Goal: Communication & Community: Answer question/provide support

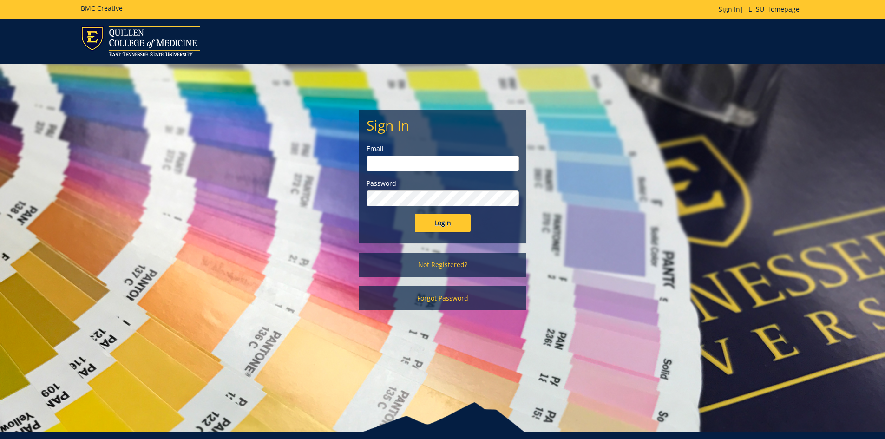
type input "[EMAIL_ADDRESS][DOMAIN_NAME]"
click at [454, 220] on input "Login" at bounding box center [443, 223] width 56 height 19
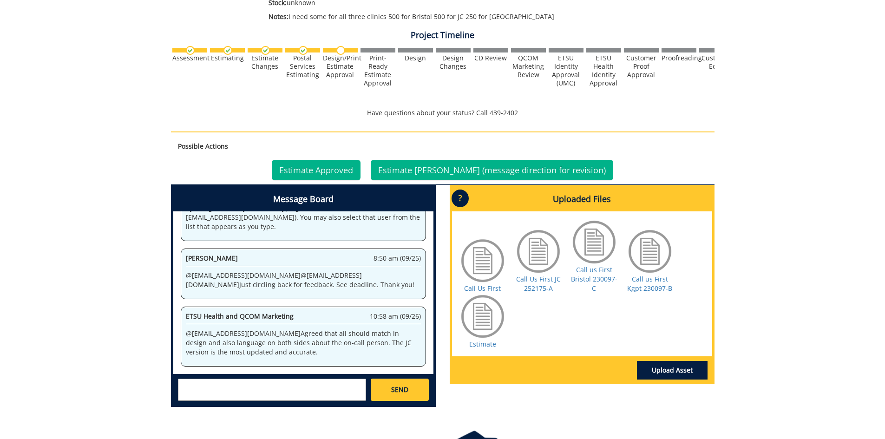
scroll to position [325, 0]
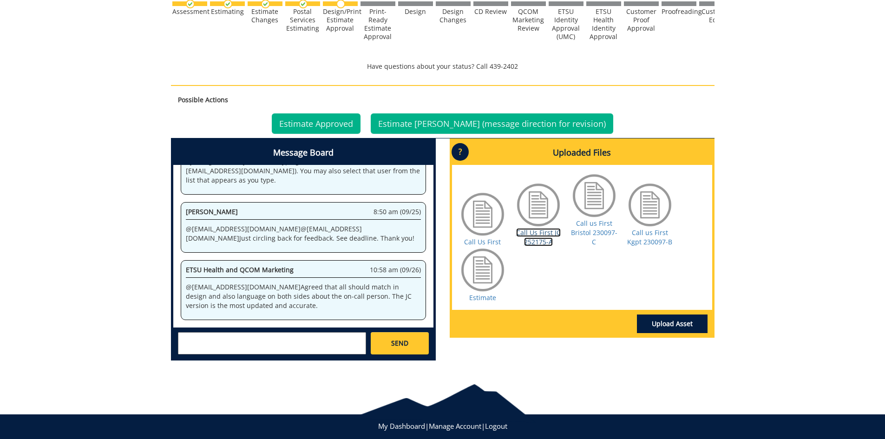
click at [539, 236] on link "Call Us First JC 252175-A" at bounding box center [538, 237] width 45 height 18
click at [588, 229] on link "Call us First Bristol 230097-C" at bounding box center [594, 232] width 46 height 27
click at [651, 238] on link "Call us First Kgpt 230097-B" at bounding box center [649, 237] width 45 height 18
click at [483, 240] on link "Call Us First" at bounding box center [482, 241] width 37 height 9
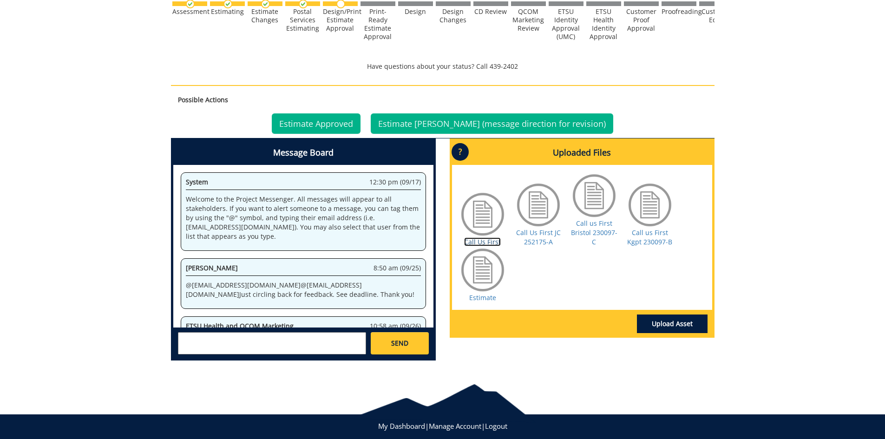
scroll to position [46, 0]
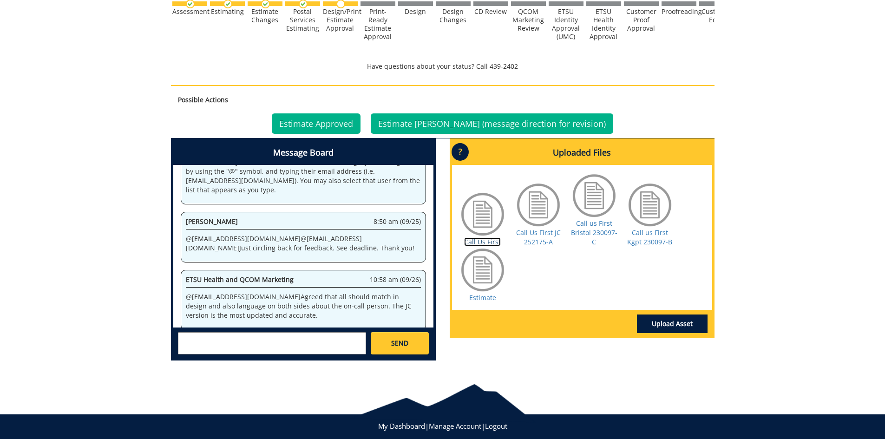
click at [489, 242] on link "Call Us First" at bounding box center [482, 241] width 37 height 9
click at [538, 237] on link "Call Us First JC 252175-A" at bounding box center [538, 237] width 45 height 18
click at [584, 226] on link "Call us First Bristol 230097-C" at bounding box center [594, 232] width 46 height 27
click at [646, 236] on link "Call us First Kgpt 230097-B" at bounding box center [649, 237] width 45 height 18
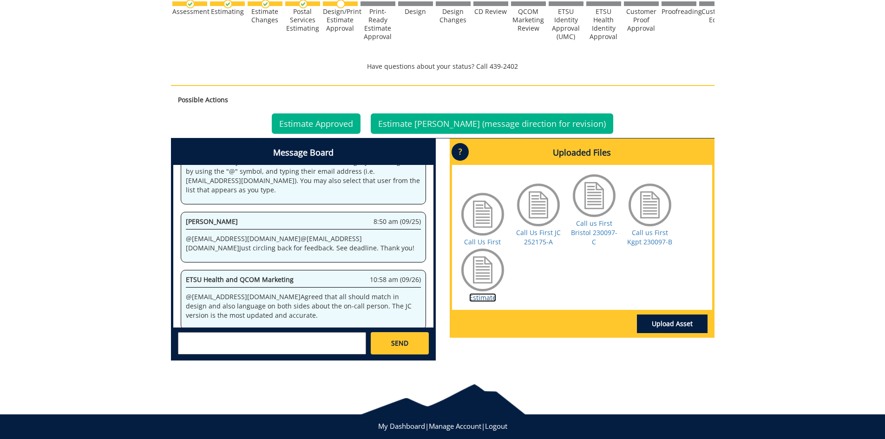
click at [484, 300] on link "Estimate" at bounding box center [482, 297] width 27 height 9
click at [536, 237] on link "Call Us First JC 252175-A" at bounding box center [538, 237] width 45 height 18
click at [583, 230] on link "Call us First Bristol 230097-C" at bounding box center [594, 232] width 46 height 27
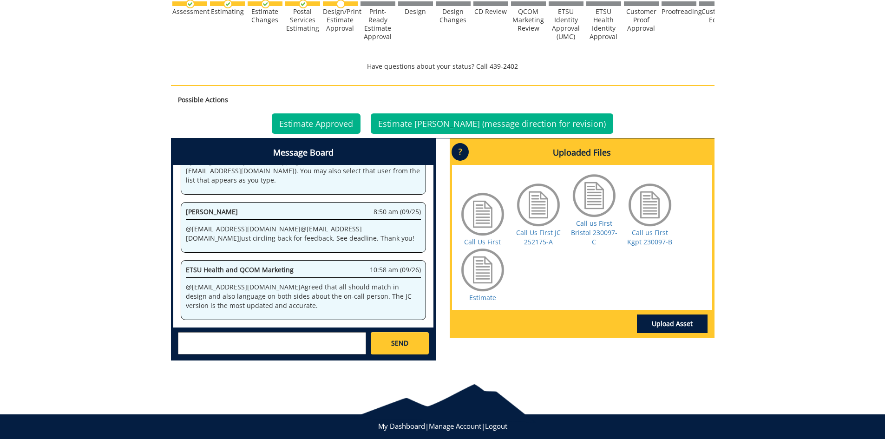
click at [216, 334] on textarea at bounding box center [272, 343] width 188 height 22
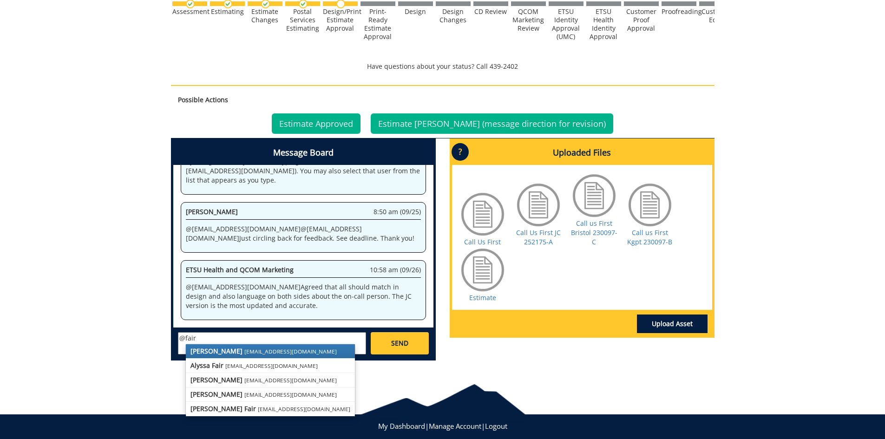
click at [244, 353] on small "fair@mail.etsu.edu" at bounding box center [290, 351] width 92 height 7
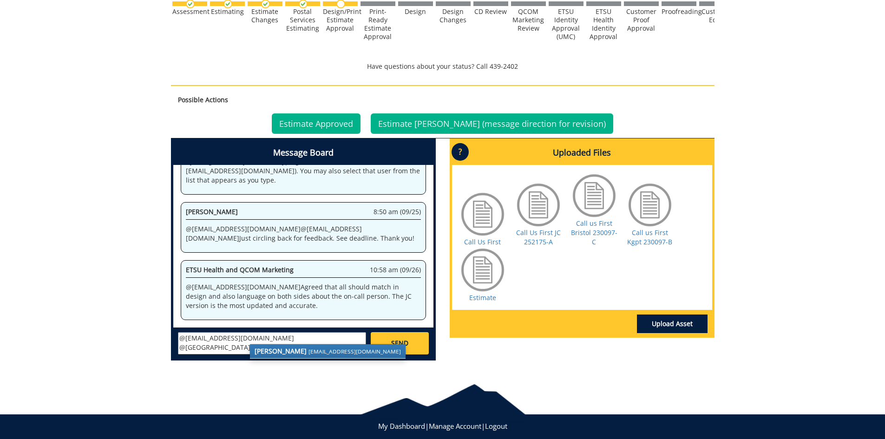
click at [313, 353] on small "marklandd@etsu.edu" at bounding box center [355, 351] width 92 height 7
type textarea "@fair@mail.etsu.edu @marklandd@etsu.edu I'm good with whatever is the accurate …"
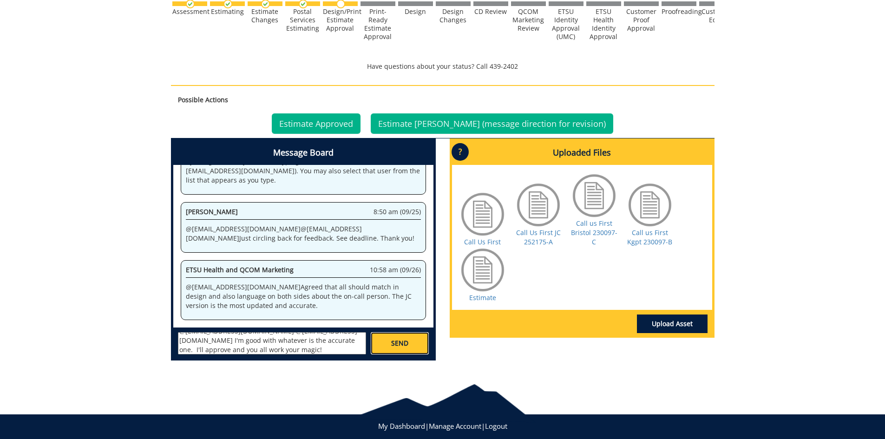
click at [407, 341] on span "SEND" at bounding box center [399, 343] width 17 height 9
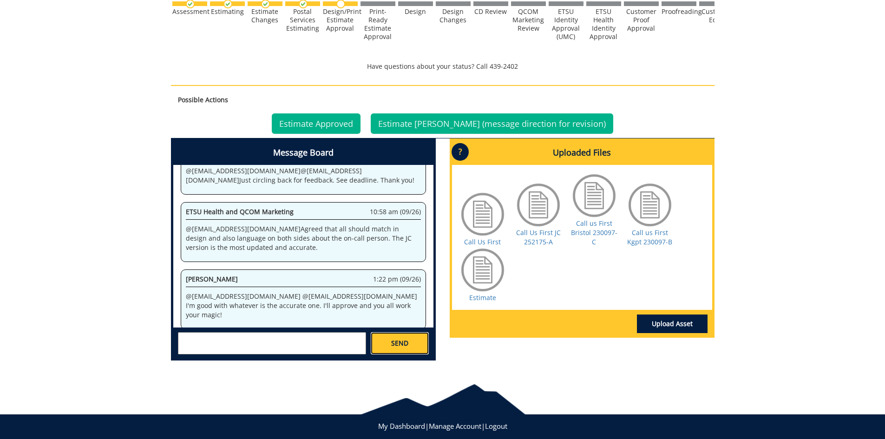
scroll to position [653, 0]
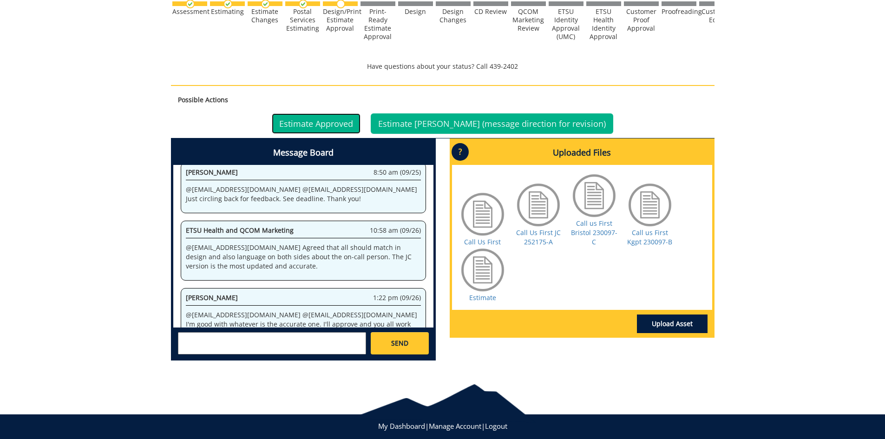
click at [334, 125] on link "Estimate Approved" at bounding box center [316, 123] width 89 height 20
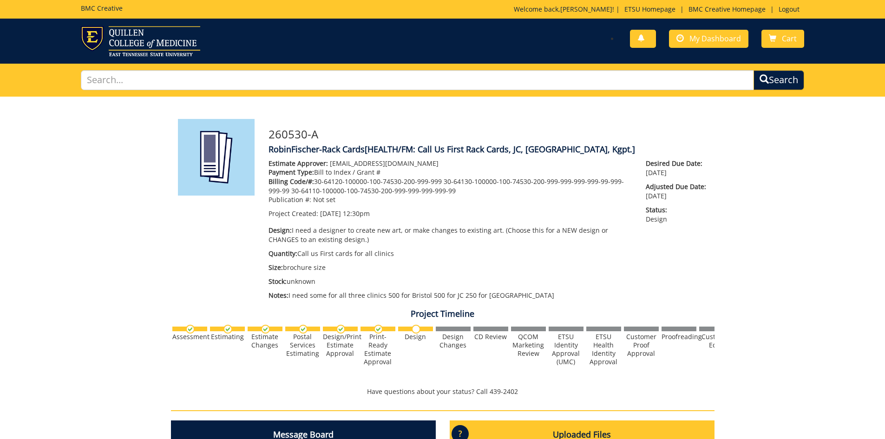
scroll to position [114, 0]
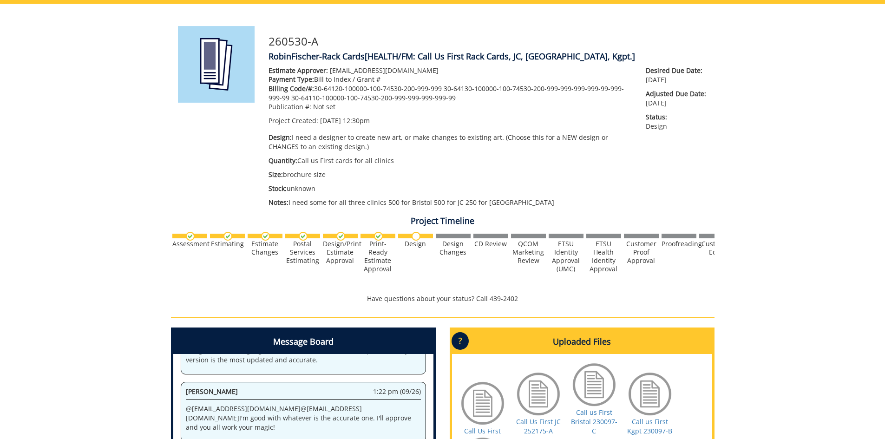
scroll to position [186, 0]
